Goal: Task Accomplishment & Management: Manage account settings

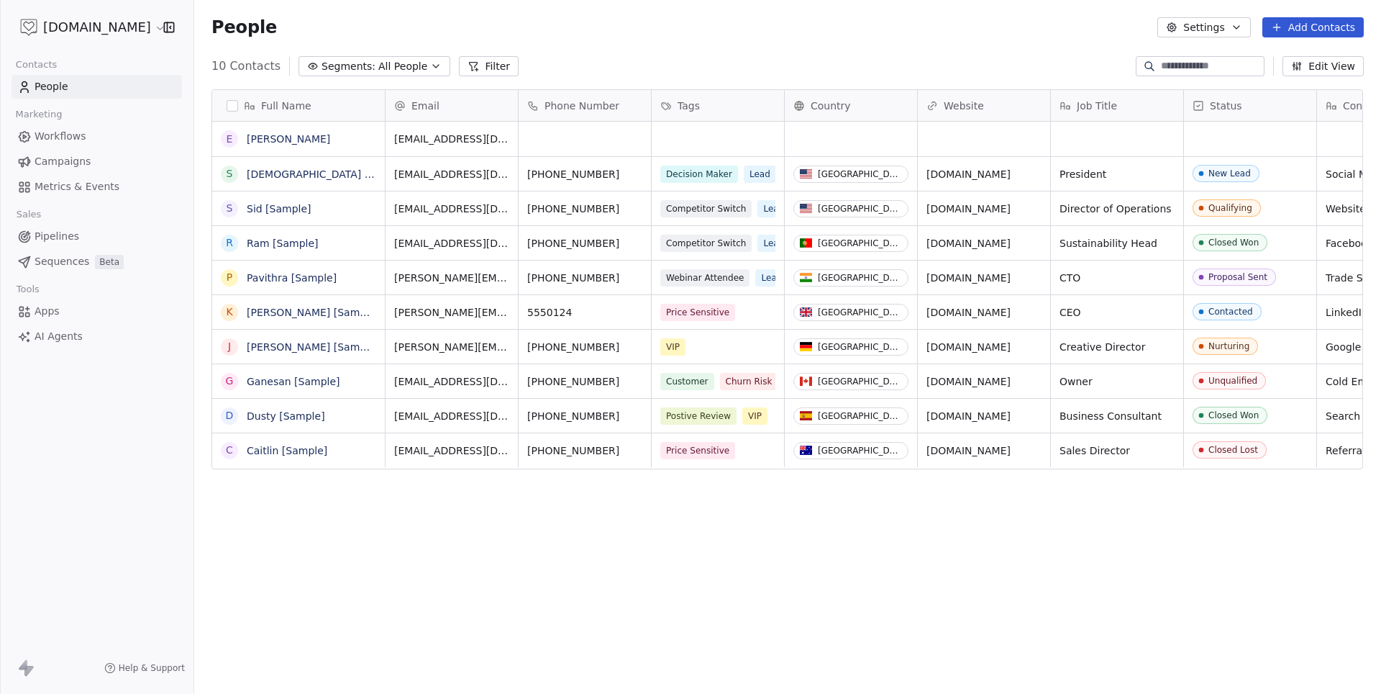
scroll to position [610, 1186]
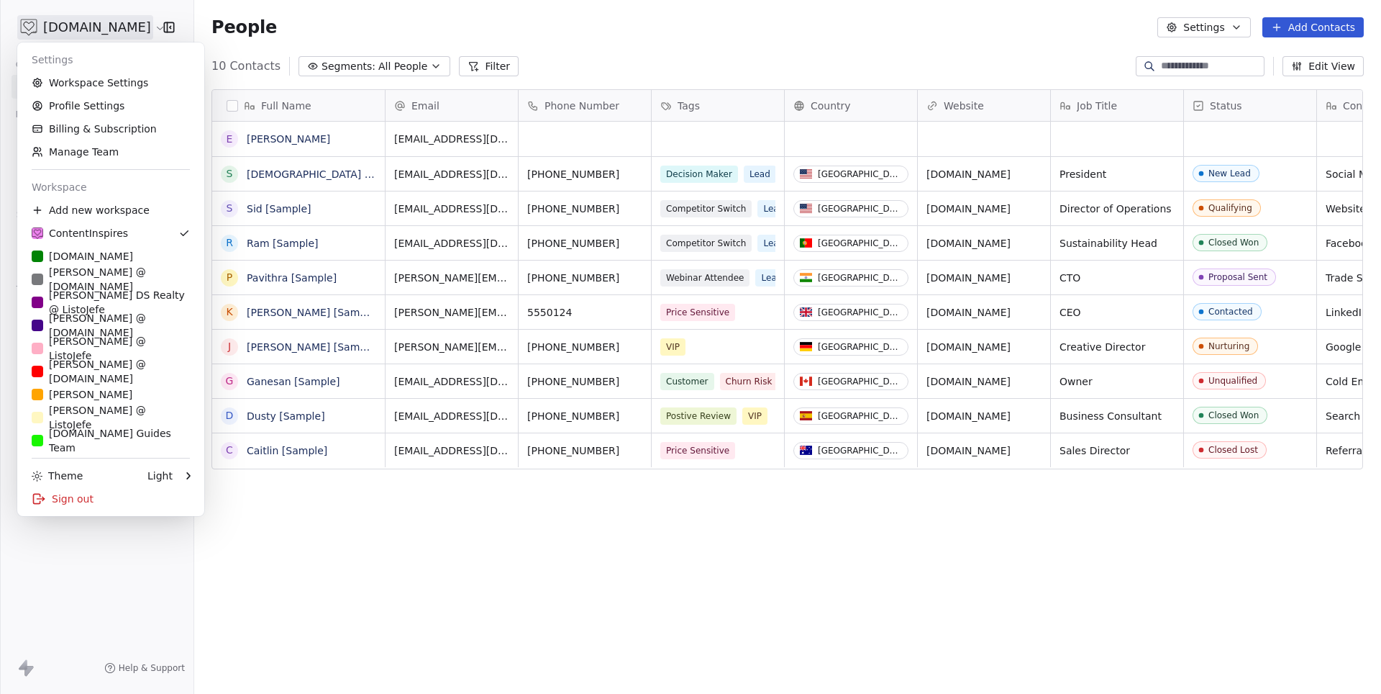
click at [90, 22] on html "[DOMAIN_NAME] Contacts People Marketing Workflows Campaigns Metrics & Events Sa…" at bounding box center [690, 347] width 1381 height 694
click at [141, 303] on div "[PERSON_NAME] DS Realty @ ListoJefe" at bounding box center [111, 302] width 158 height 29
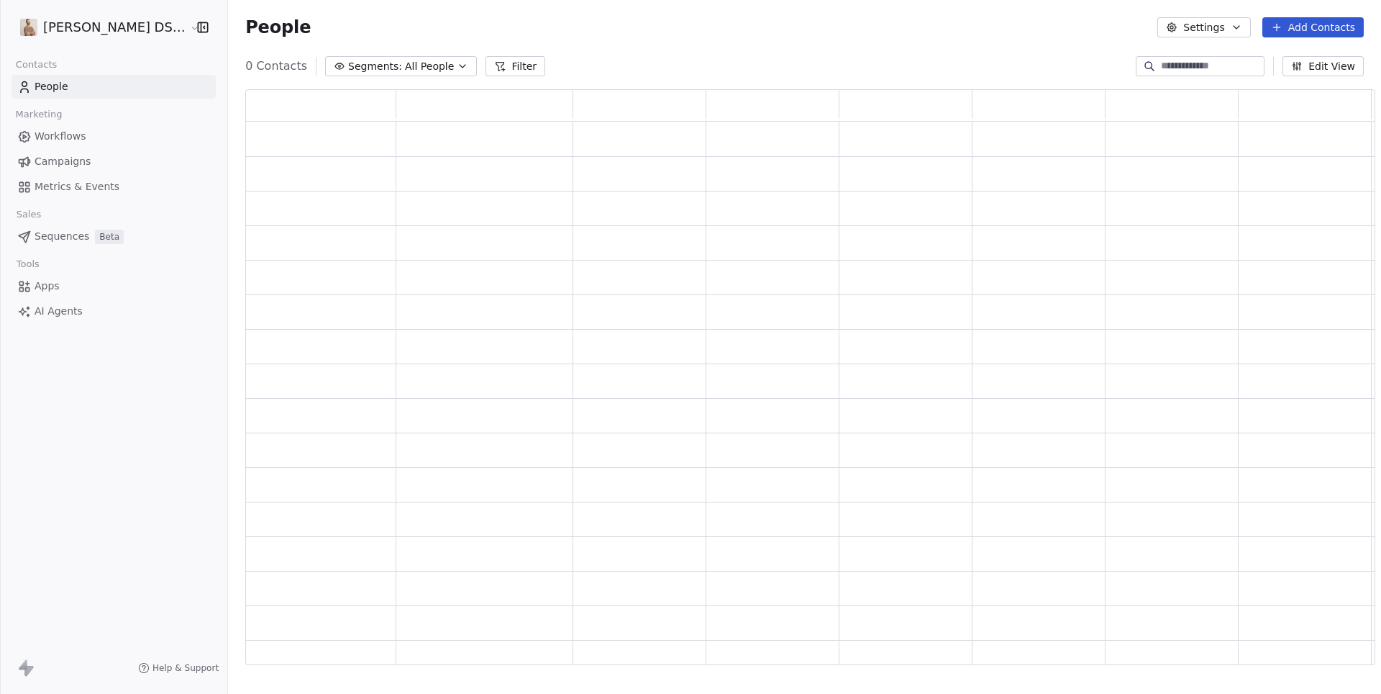
scroll to position [576, 1130]
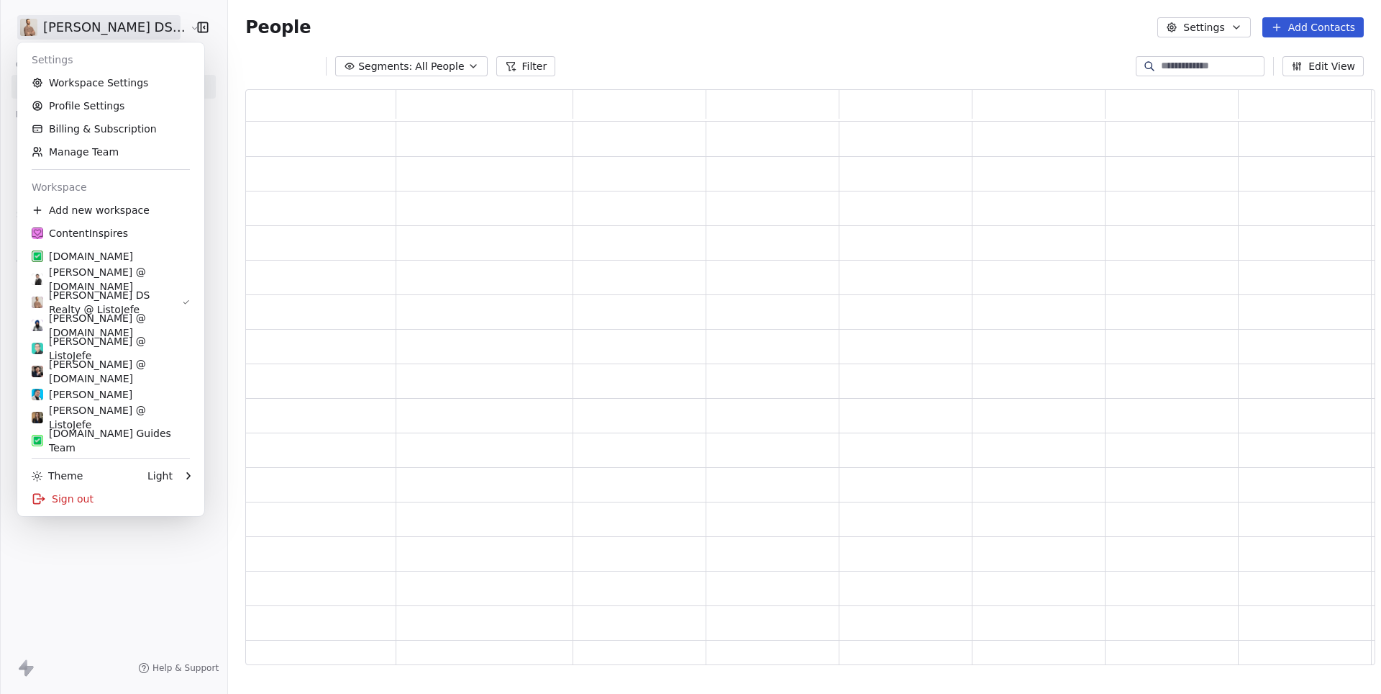
click at [114, 33] on html "[PERSON_NAME] DS Realty Contacts People Marketing Workflows Campaigns Metrics &…" at bounding box center [690, 347] width 1381 height 694
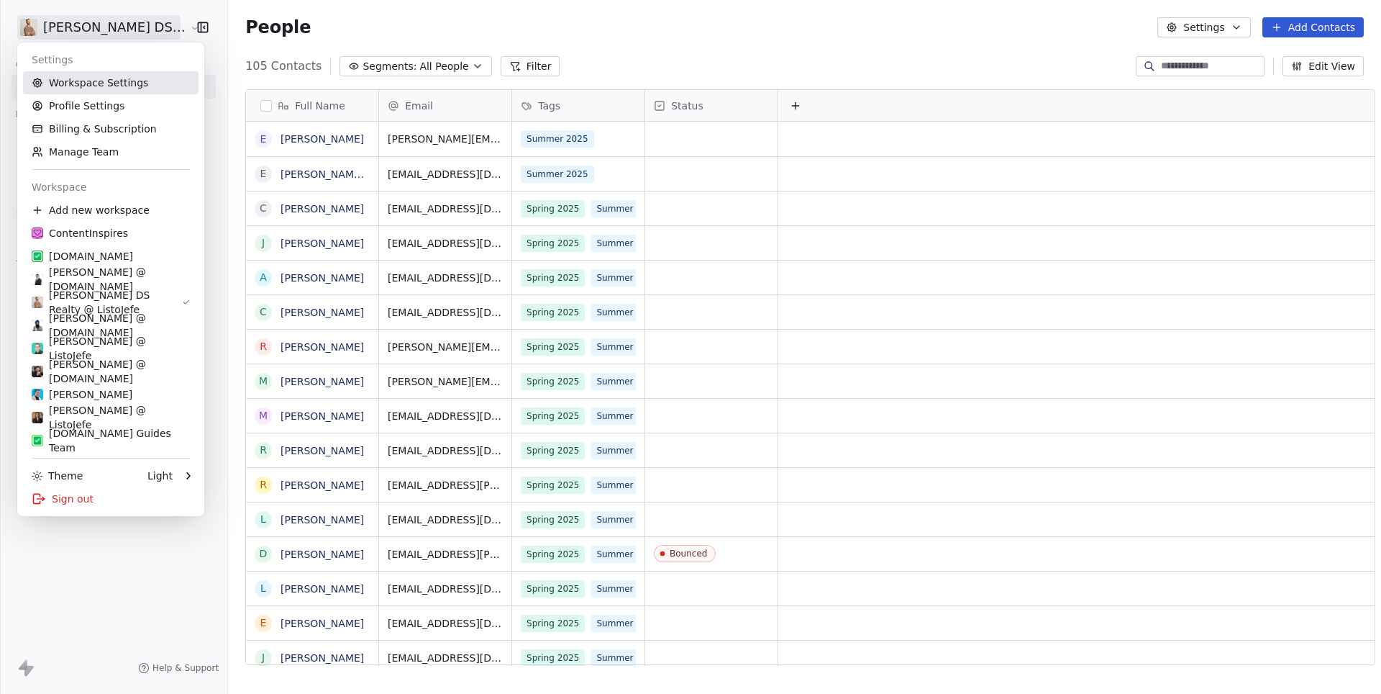
scroll to position [610, 1164]
click at [89, 147] on link "Manage Team" at bounding box center [111, 151] width 176 height 23
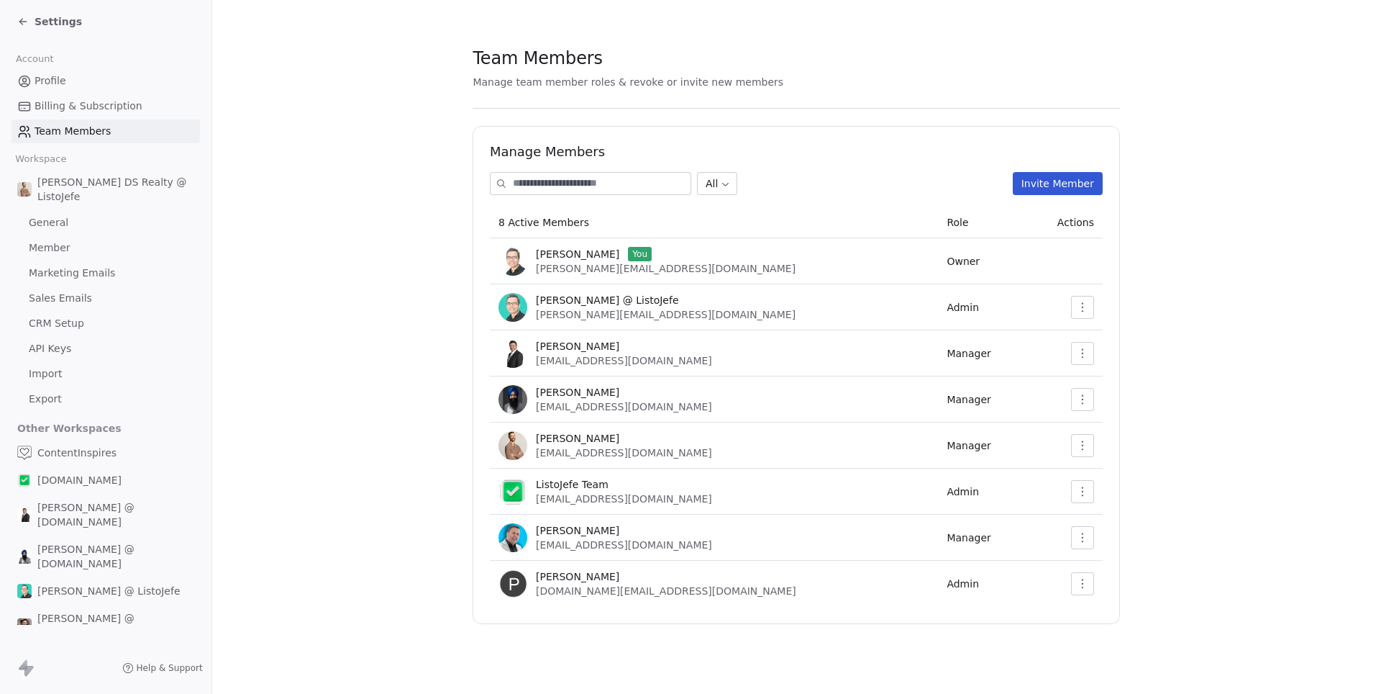
click at [78, 286] on link "Sales Emails" at bounding box center [106, 298] width 189 height 24
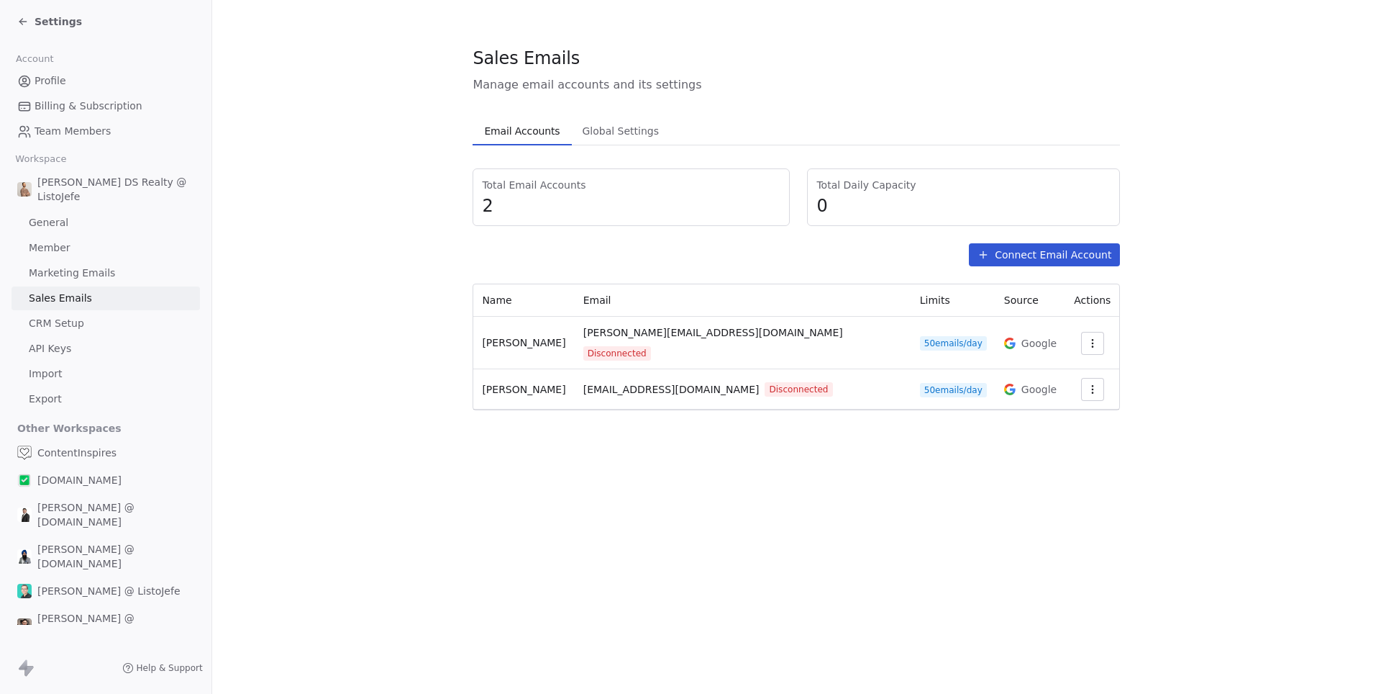
click at [59, 20] on span "Settings" at bounding box center [58, 21] width 47 height 14
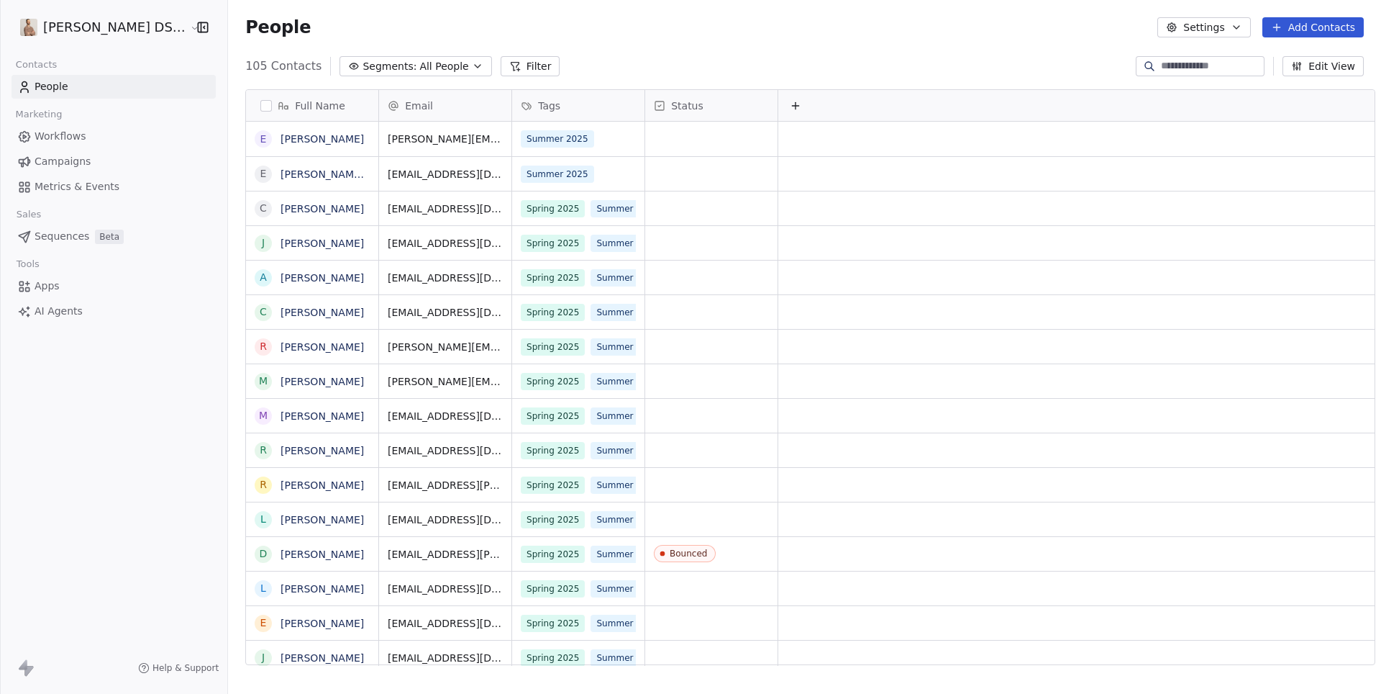
scroll to position [610, 1164]
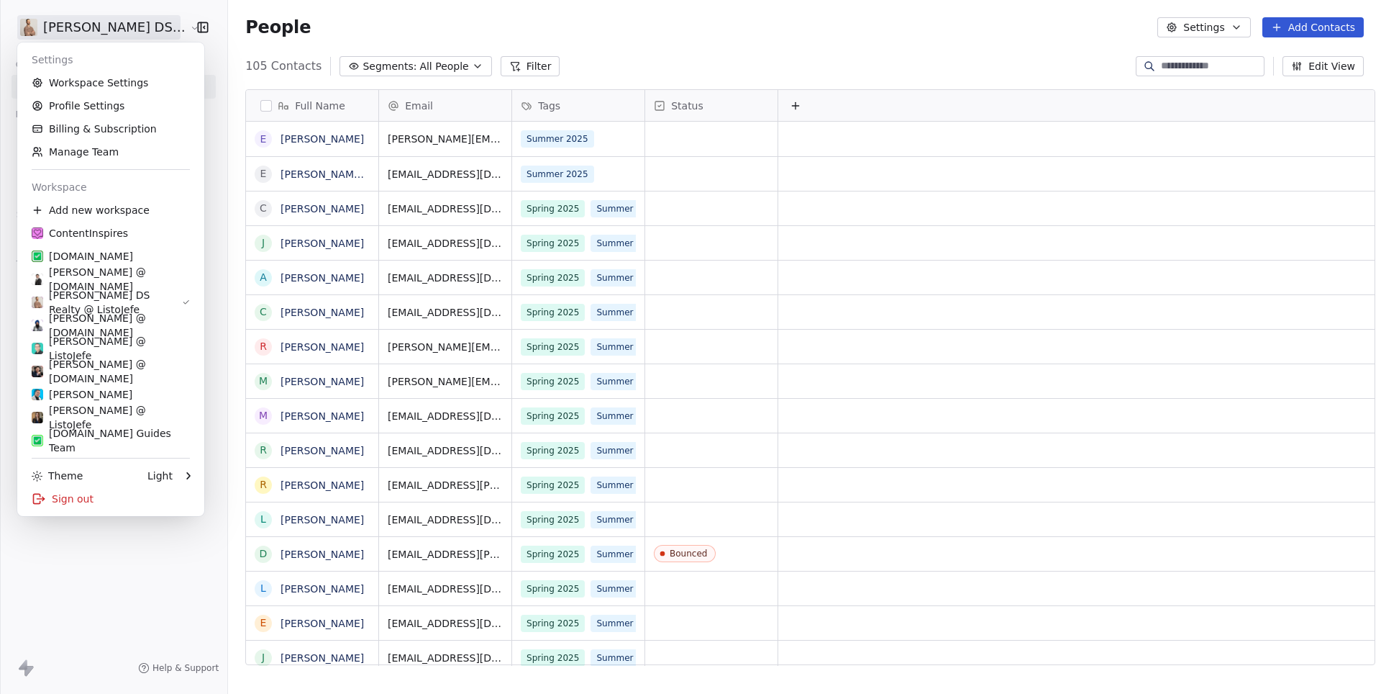
click at [142, 24] on html "[PERSON_NAME] DS Realty Contacts People Marketing Workflows Campaigns Metrics &…" at bounding box center [690, 347] width 1381 height 694
click at [107, 323] on div "[PERSON_NAME] @ [DOMAIN_NAME]" at bounding box center [111, 325] width 158 height 29
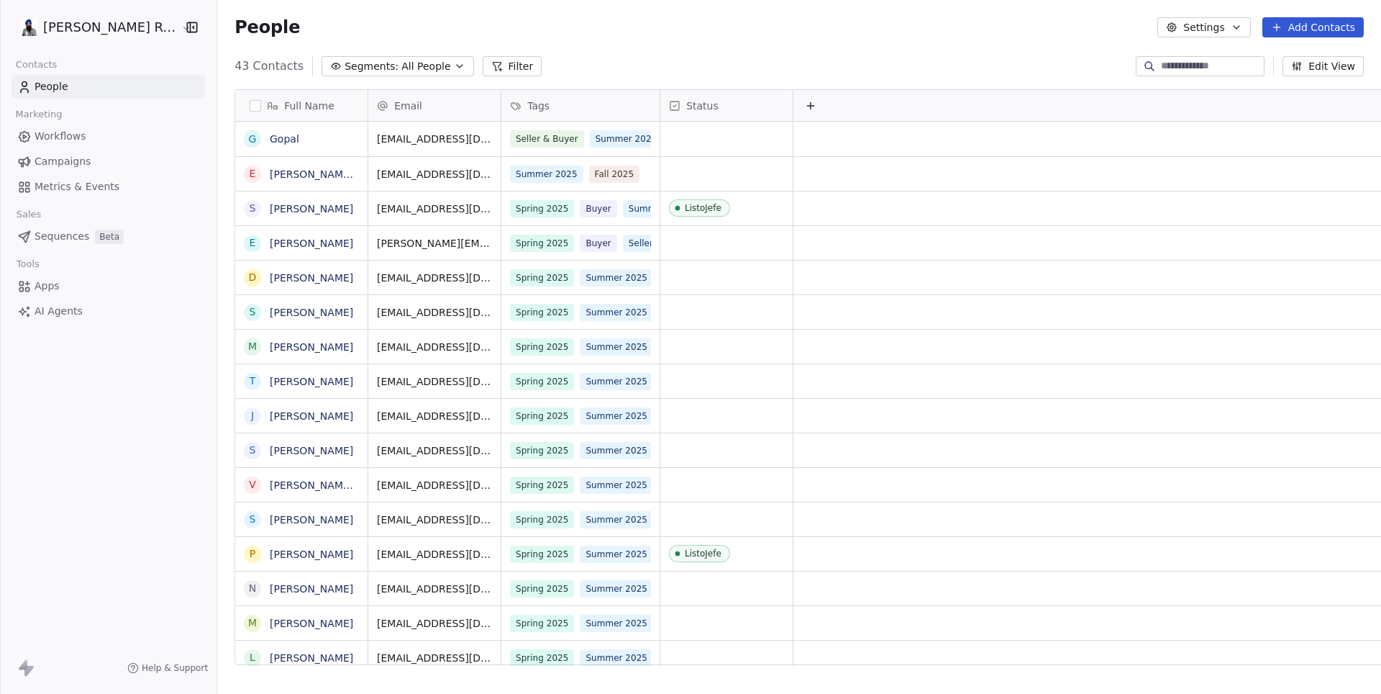
scroll to position [610, 1186]
click at [1305, 32] on button "Add Contacts" at bounding box center [1313, 27] width 101 height 20
click at [1295, 52] on span "Create new contact" at bounding box center [1314, 58] width 99 height 15
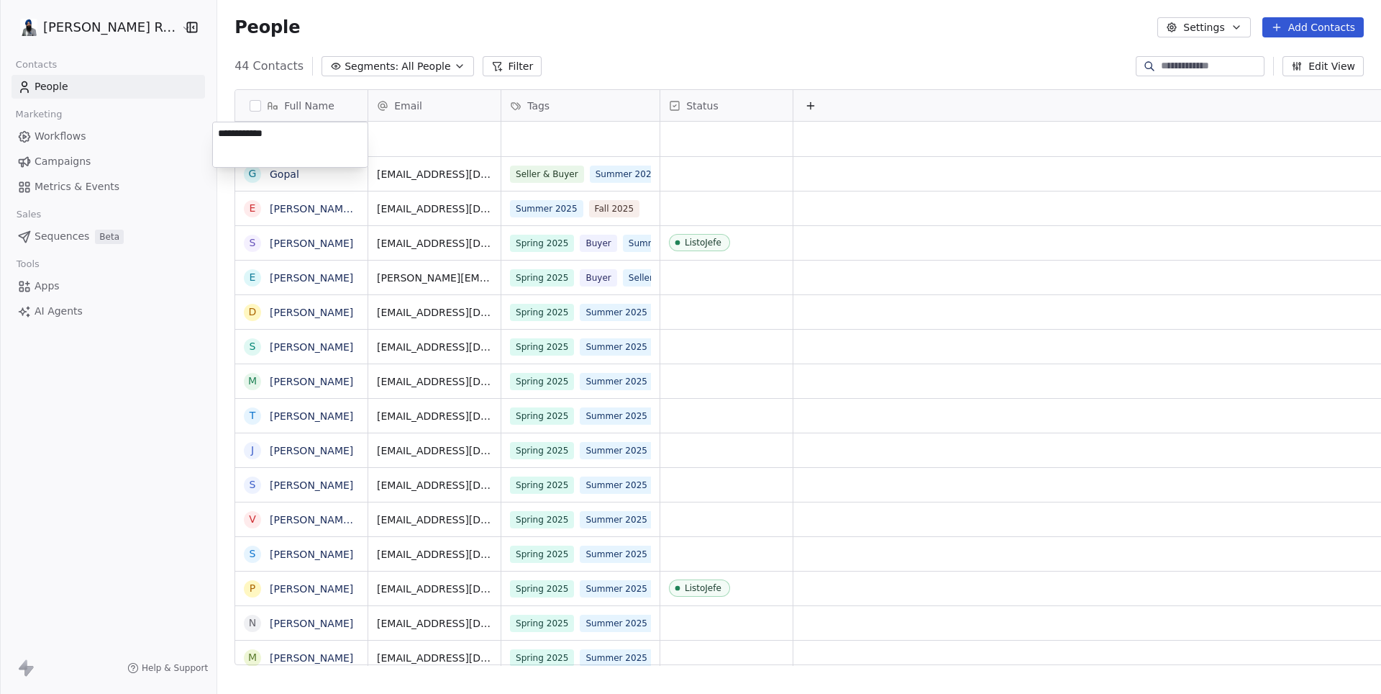
type textarea "**********"
click at [453, 138] on html "[PERSON_NAME] Re/Max Contacts People Marketing Workflows Campaigns Metrics & Ev…" at bounding box center [690, 347] width 1381 height 694
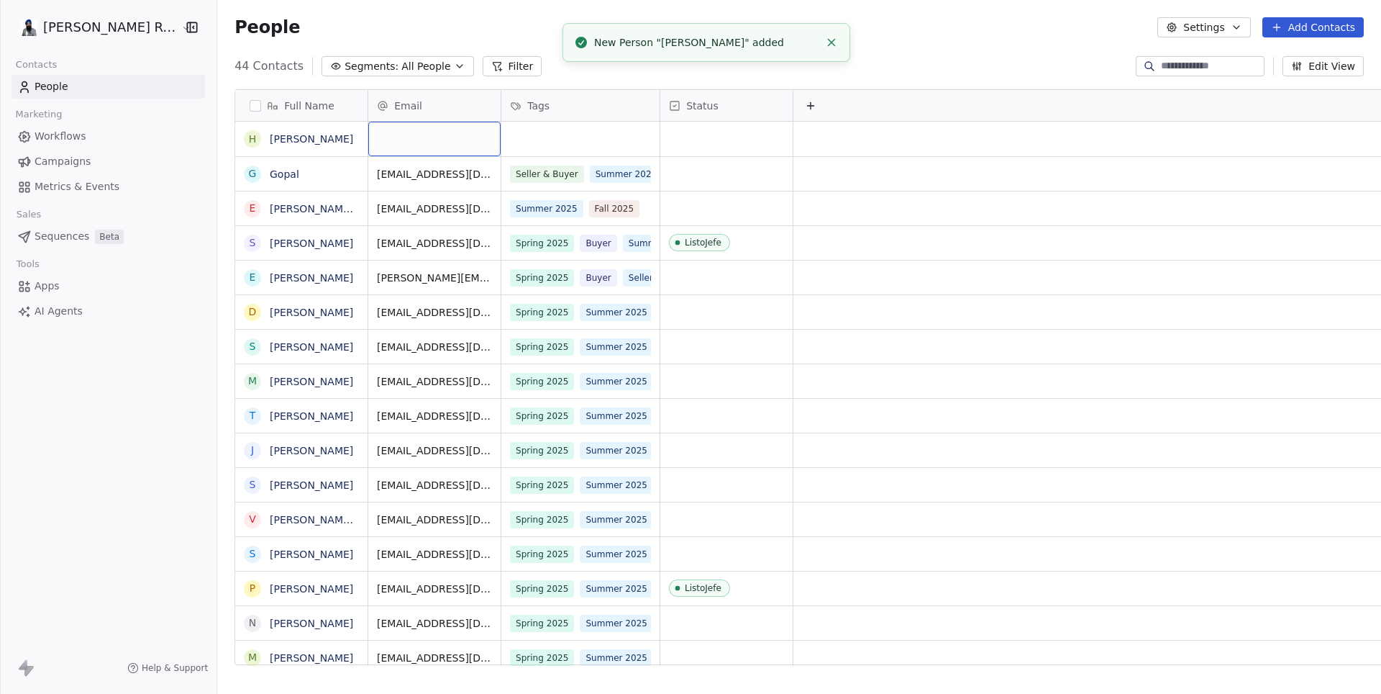
click at [449, 138] on div "grid" at bounding box center [434, 139] width 132 height 35
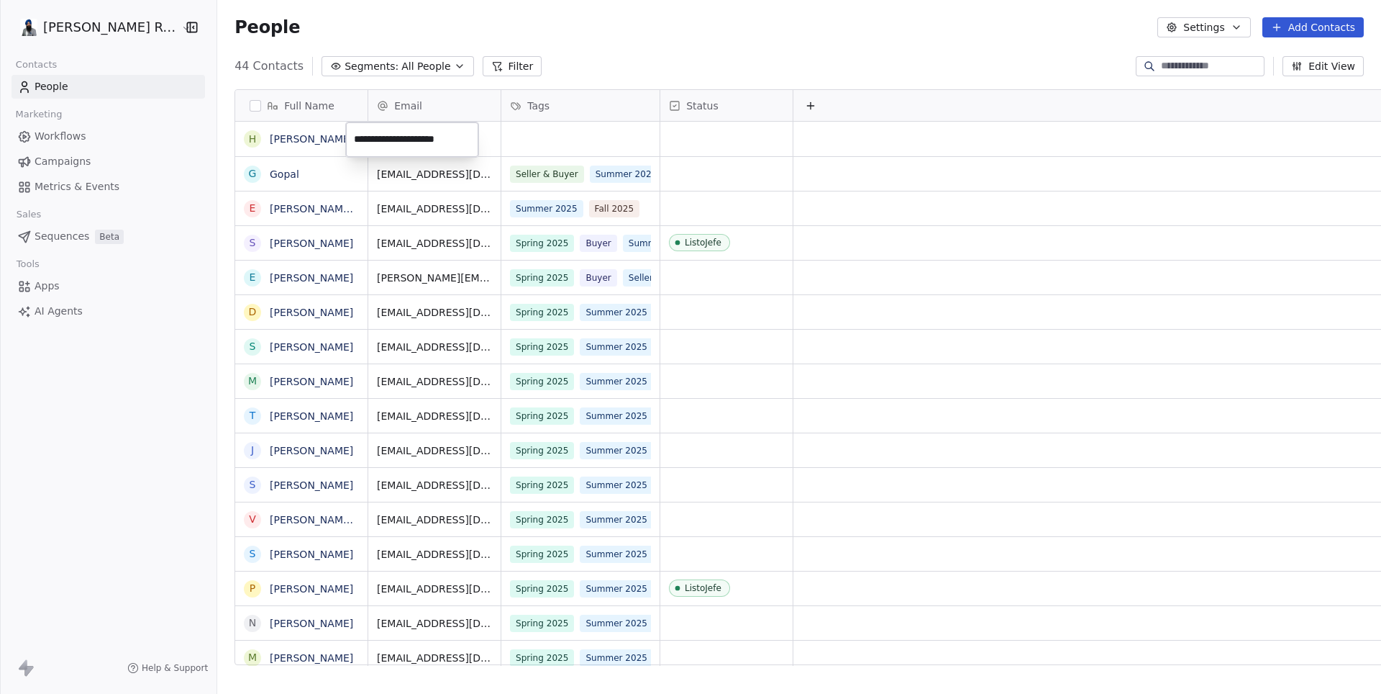
type input "**********"
click at [573, 144] on html "[PERSON_NAME] Re/Max Contacts People Marketing Workflows Campaigns Metrics & Ev…" at bounding box center [690, 347] width 1381 height 694
click at [558, 142] on div "grid" at bounding box center [580, 139] width 158 height 35
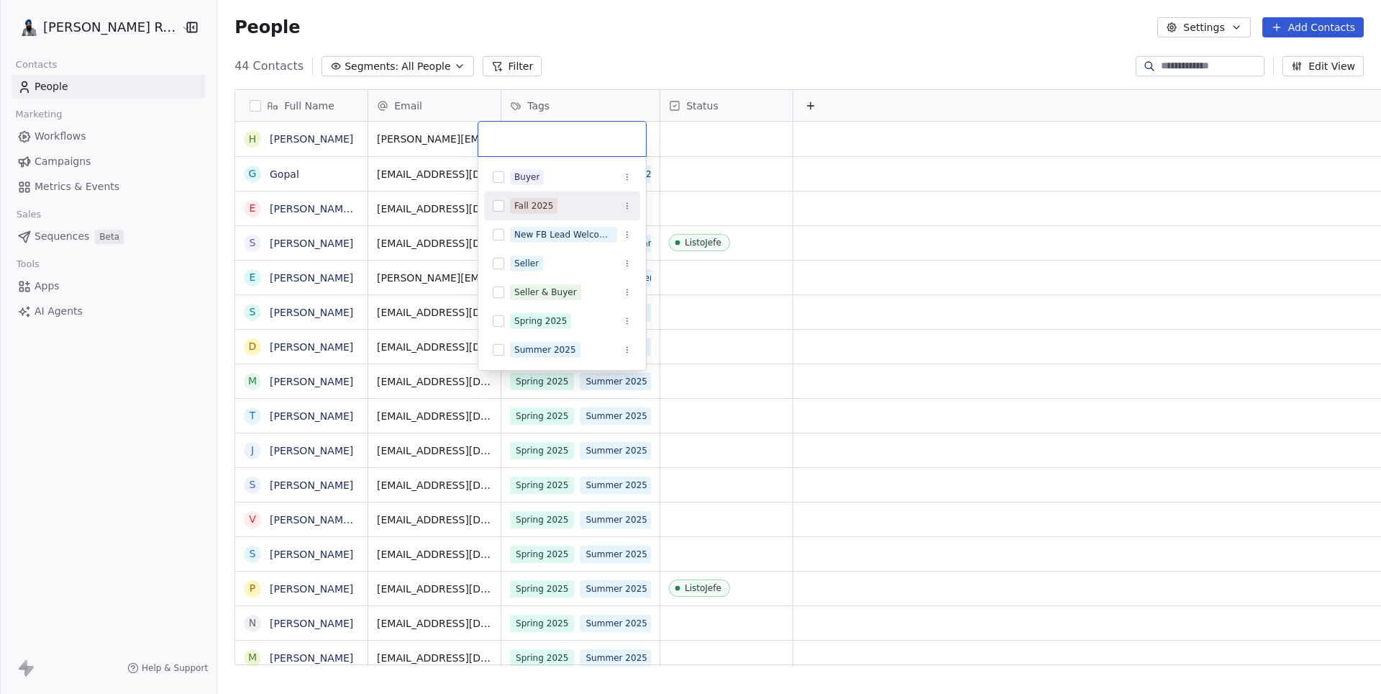
click at [501, 203] on button "Suggestions" at bounding box center [499, 206] width 12 height 12
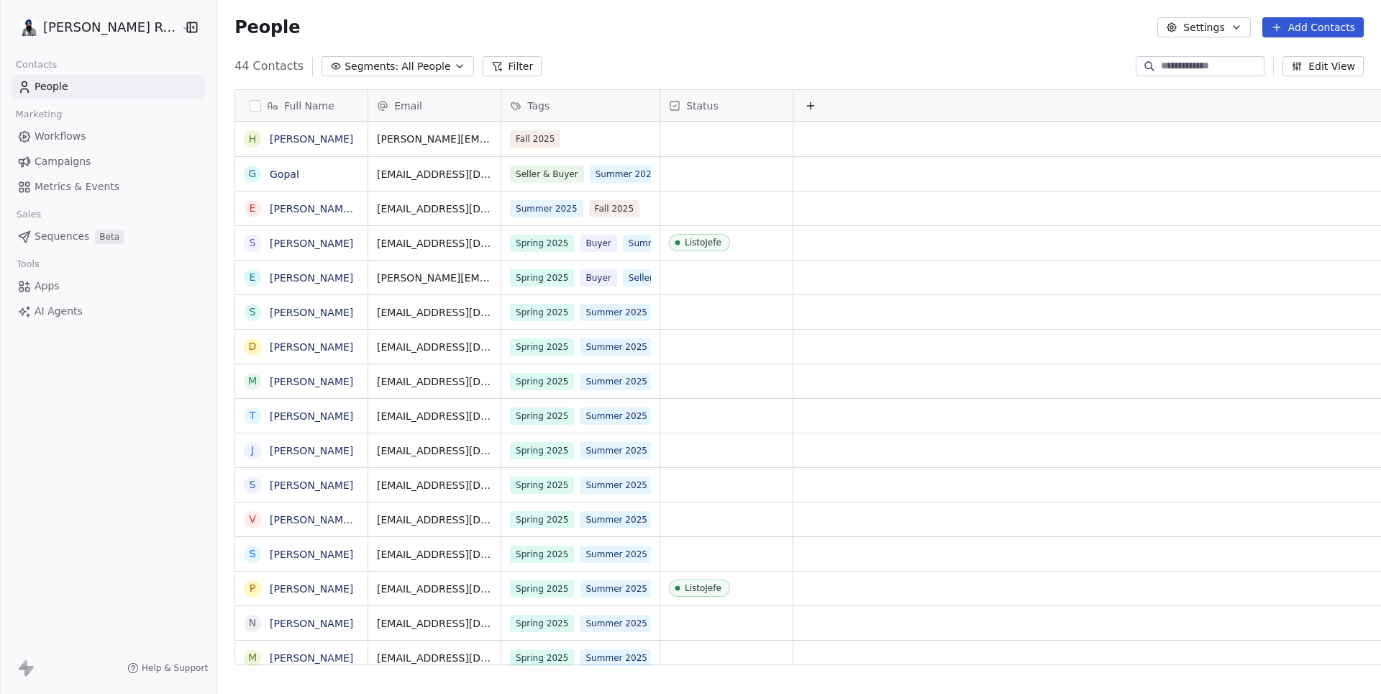
click at [616, 63] on html "[PERSON_NAME] Re/Max Contacts People Marketing Workflows Campaigns Metrics & Ev…" at bounding box center [690, 347] width 1381 height 694
click at [73, 131] on span "Workflows" at bounding box center [61, 136] width 52 height 15
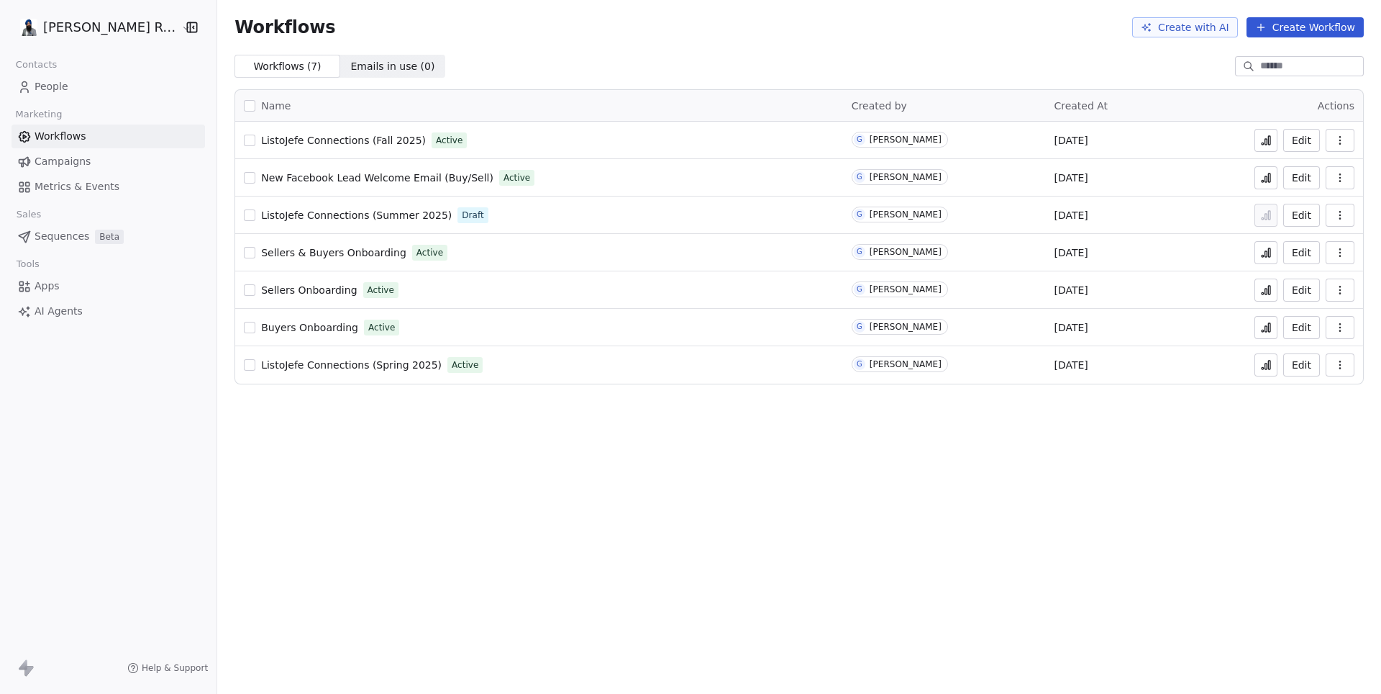
click at [327, 138] on span "ListoJefe Connections (Fall 2025)" at bounding box center [343, 141] width 165 height 12
